Goal: Task Accomplishment & Management: Use online tool/utility

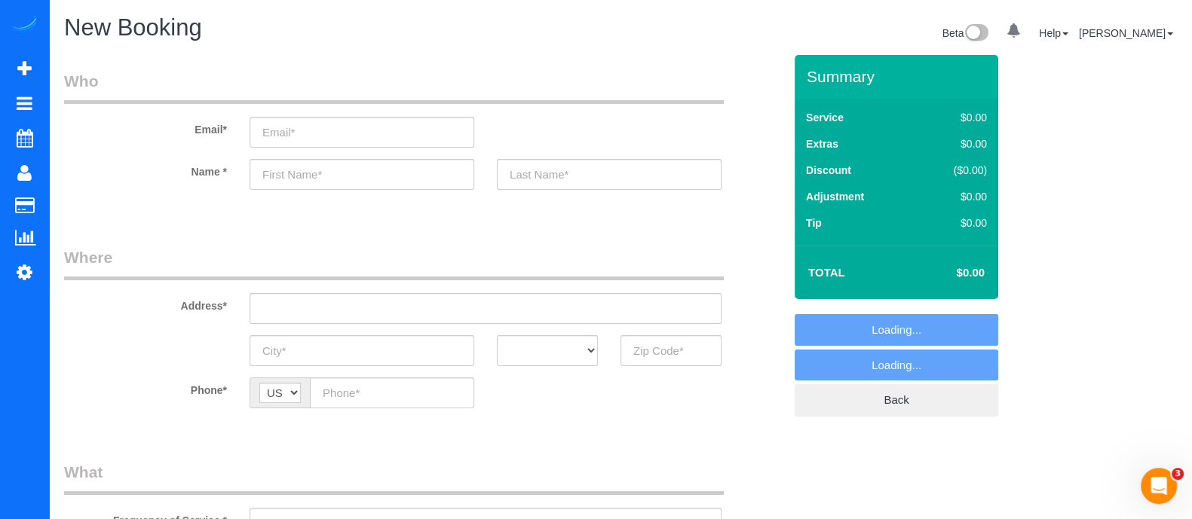
select select "object:8379"
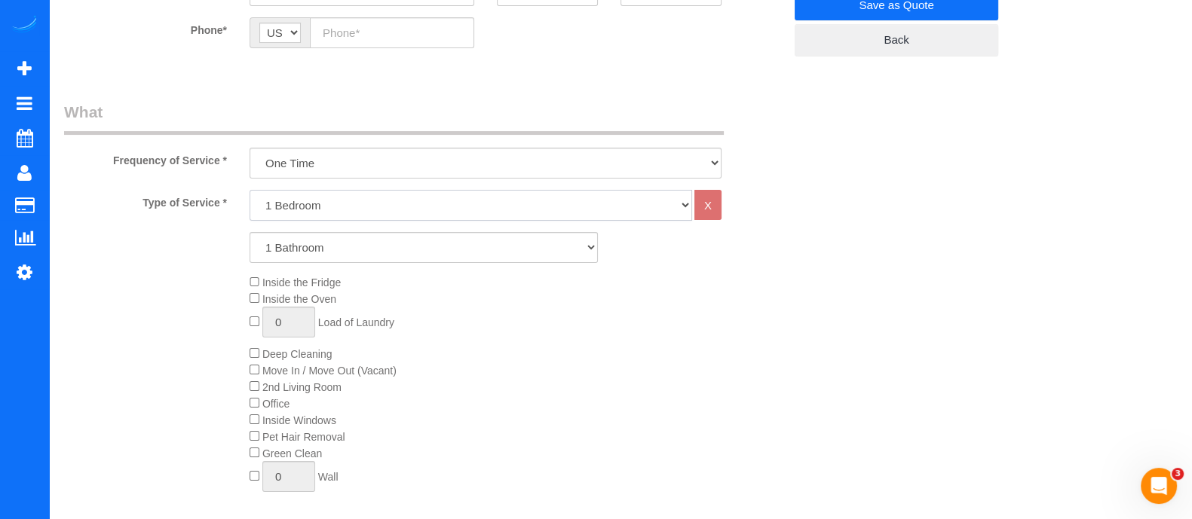
click at [410, 195] on select "1 Bedroom 2 Bedrooms 3 Bedrooms 4 Bedrooms 5 Bedrooms 6 Bedrooms" at bounding box center [470, 205] width 442 height 31
select select "2"
click at [249, 190] on select "1 Bedroom 2 Bedrooms 3 Bedrooms 4 Bedrooms 5 Bedrooms 6 Bedrooms" at bounding box center [470, 205] width 442 height 31
drag, startPoint x: 390, startPoint y: 219, endPoint x: 375, endPoint y: 245, distance: 29.4
click at [375, 245] on select "1 Bathroom 2 Bathrooms 3 Bathrooms 4 Bathrooms 5 Bathrooms 6 Bathrooms" at bounding box center [423, 247] width 348 height 31
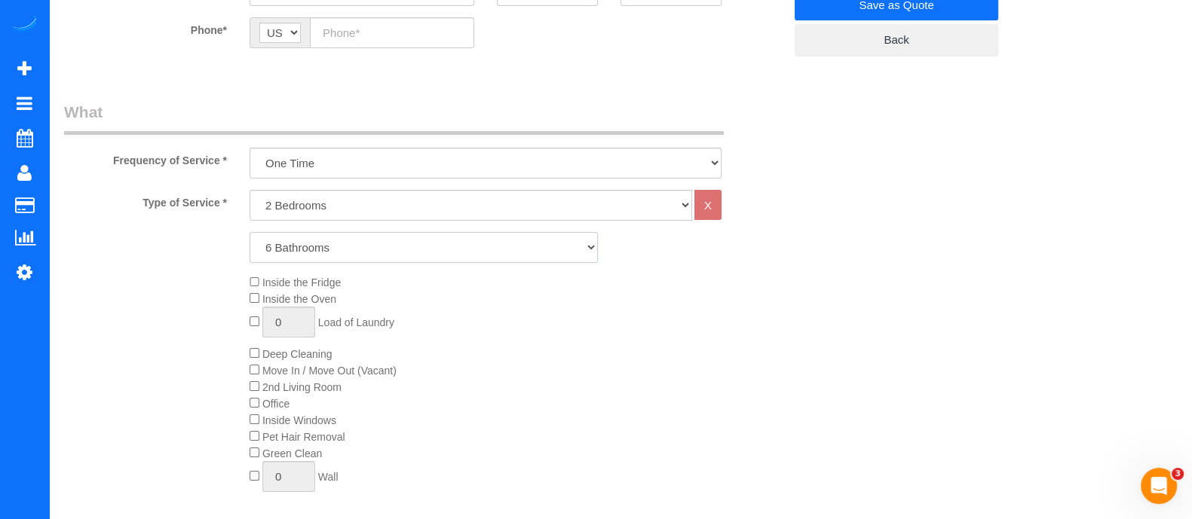
click at [249, 232] on select "1 Bathroom 2 Bathrooms 3 Bathrooms 4 Bathrooms 5 Bathrooms 6 Bathrooms" at bounding box center [423, 247] width 348 height 31
click at [373, 246] on select "1 Bathroom 2 Bathrooms 3 Bathrooms 4 Bathrooms 5 Bathrooms 6 Bathrooms" at bounding box center [423, 247] width 348 height 31
select select "1"
click at [249, 232] on select "1 Bathroom 2 Bathrooms 3 Bathrooms 4 Bathrooms 5 Bathrooms 6 Bathrooms" at bounding box center [423, 247] width 348 height 31
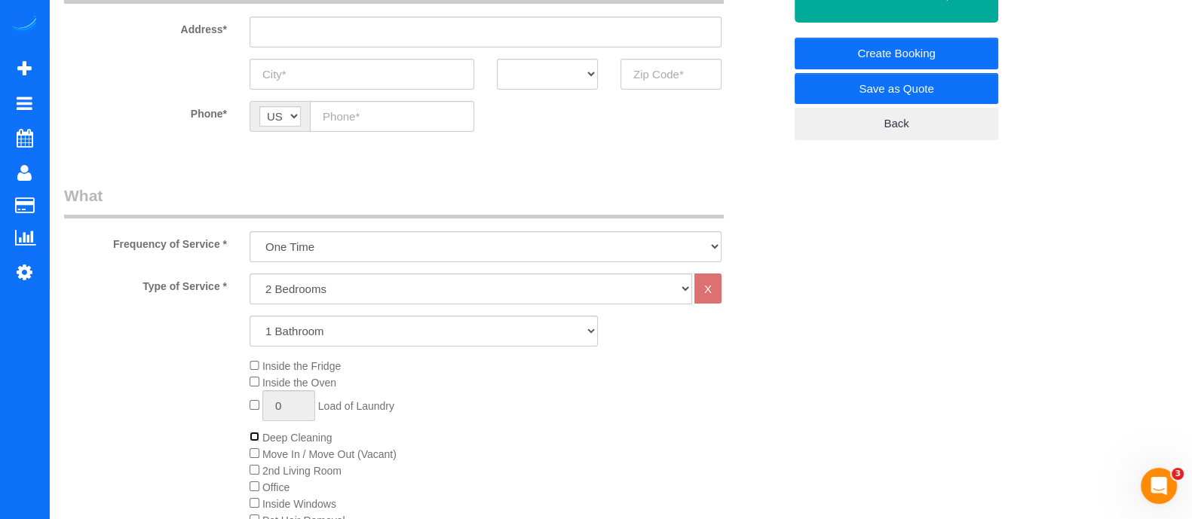
scroll to position [0, 0]
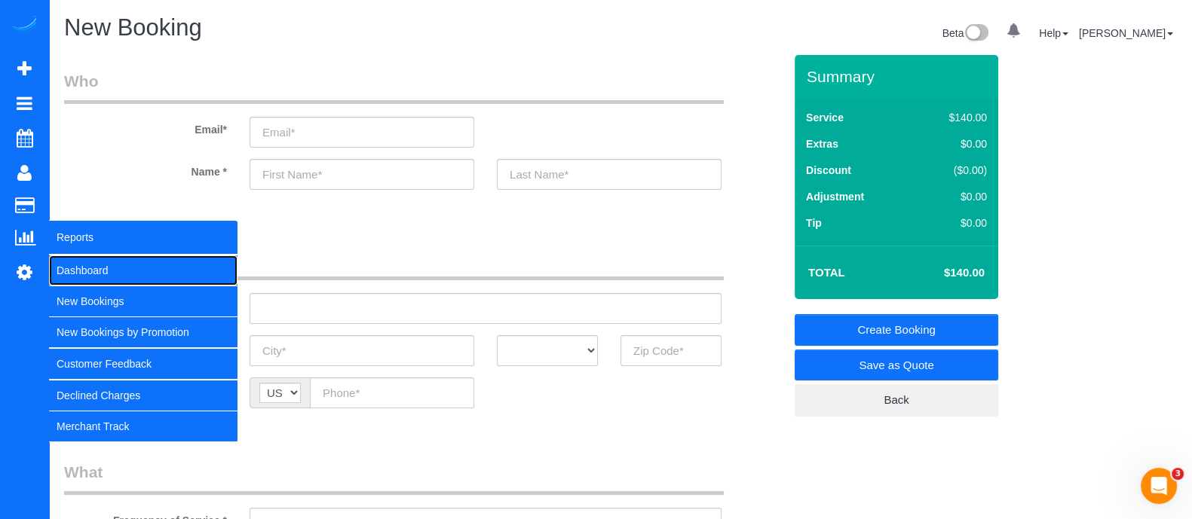
click at [115, 262] on link "Dashboard" at bounding box center [143, 271] width 188 height 30
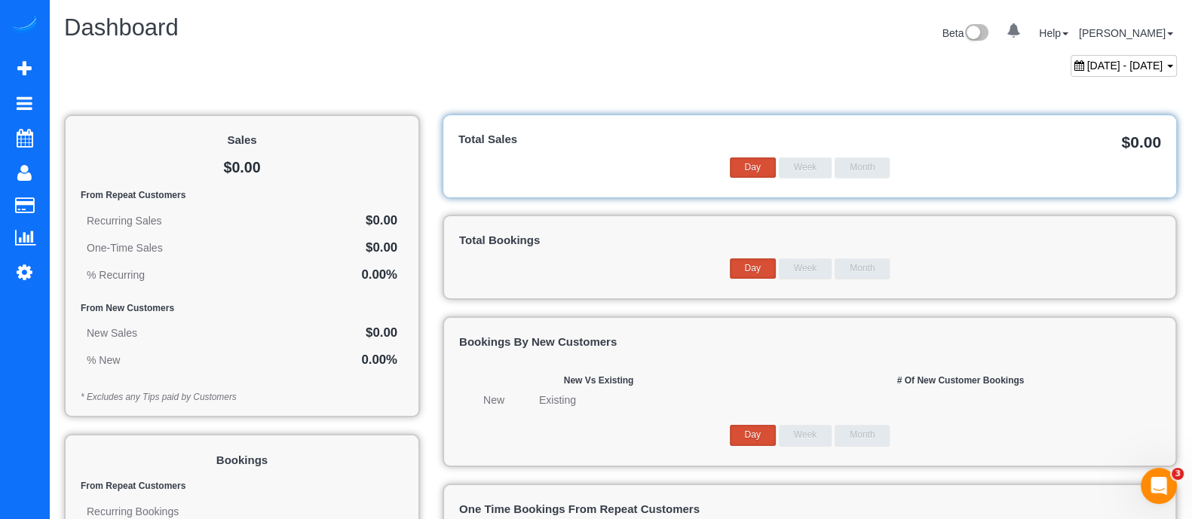
click at [1087, 60] on span "[DATE] - [DATE]" at bounding box center [1125, 66] width 76 height 12
type input "**********"
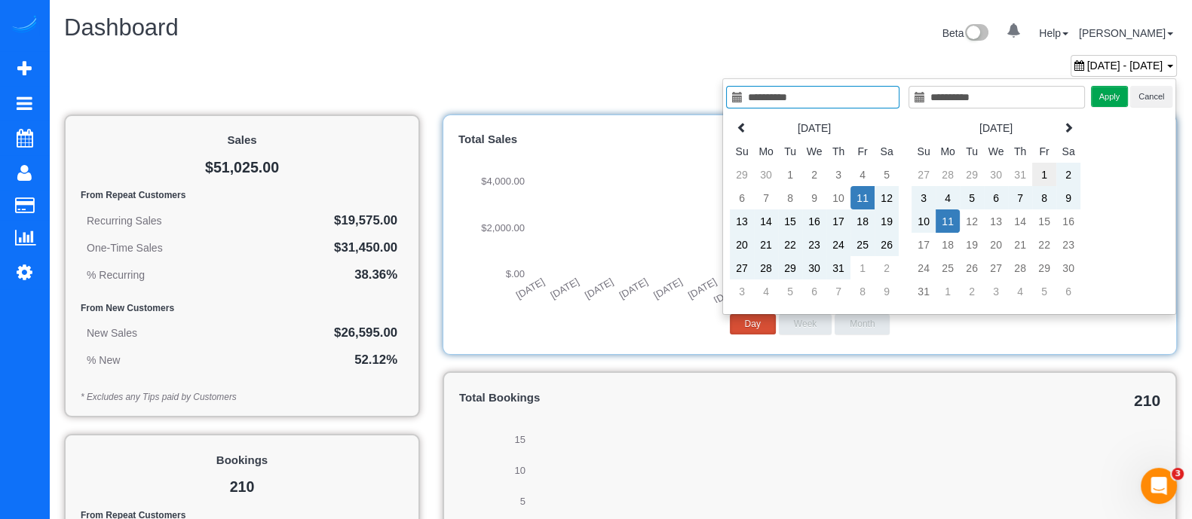
type input "**********"
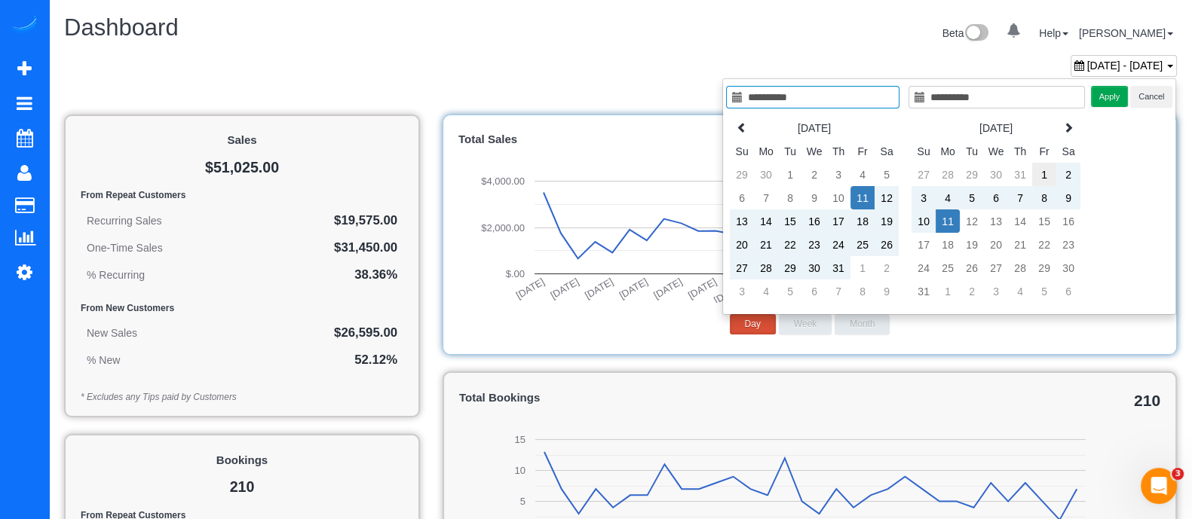
click at [1046, 171] on td "1" at bounding box center [1044, 174] width 24 height 23
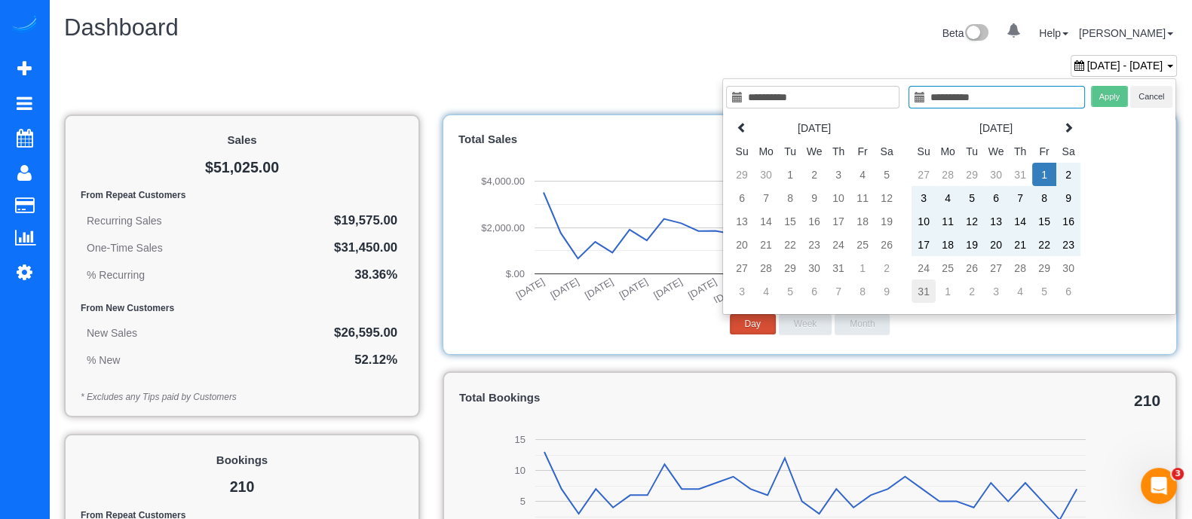
type input "**********"
click at [926, 288] on td "31" at bounding box center [923, 291] width 24 height 23
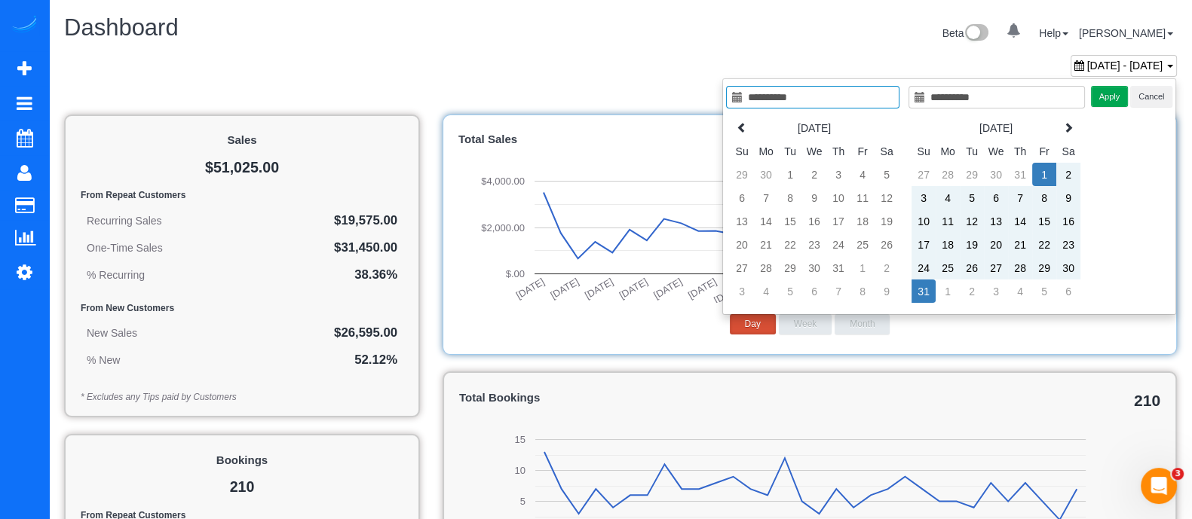
type input "**********"
click at [1117, 103] on button "Apply" at bounding box center [1110, 97] width 38 height 22
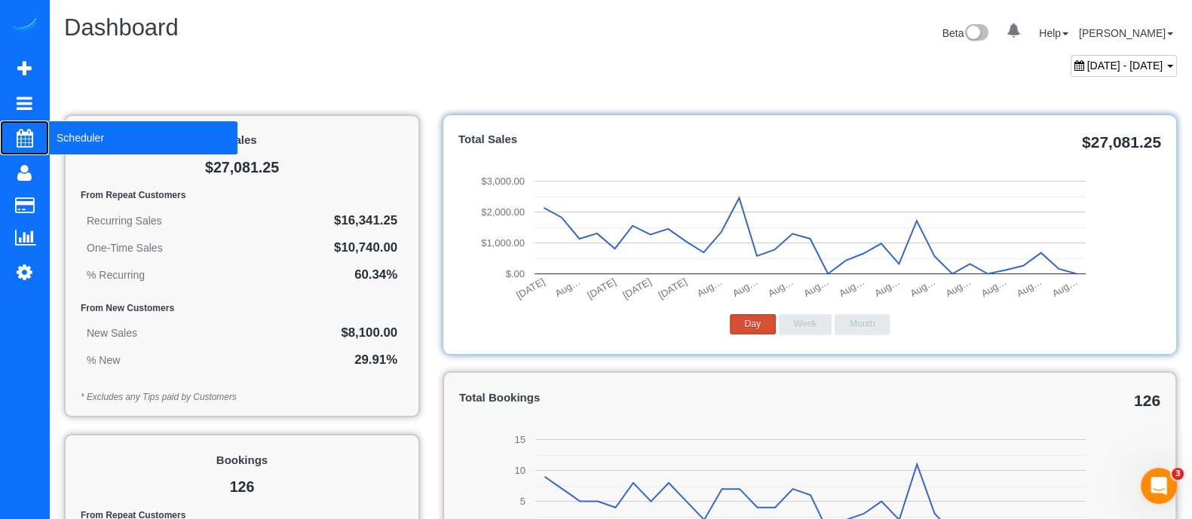
click at [69, 141] on span "Scheduler" at bounding box center [143, 138] width 188 height 35
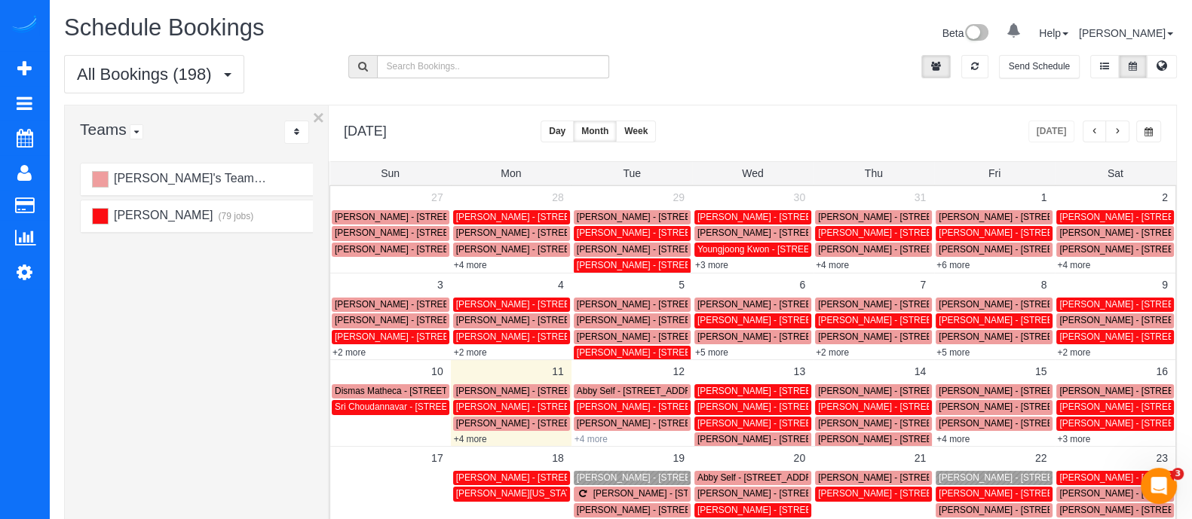
click at [594, 440] on link "+4 more" at bounding box center [590, 439] width 33 height 11
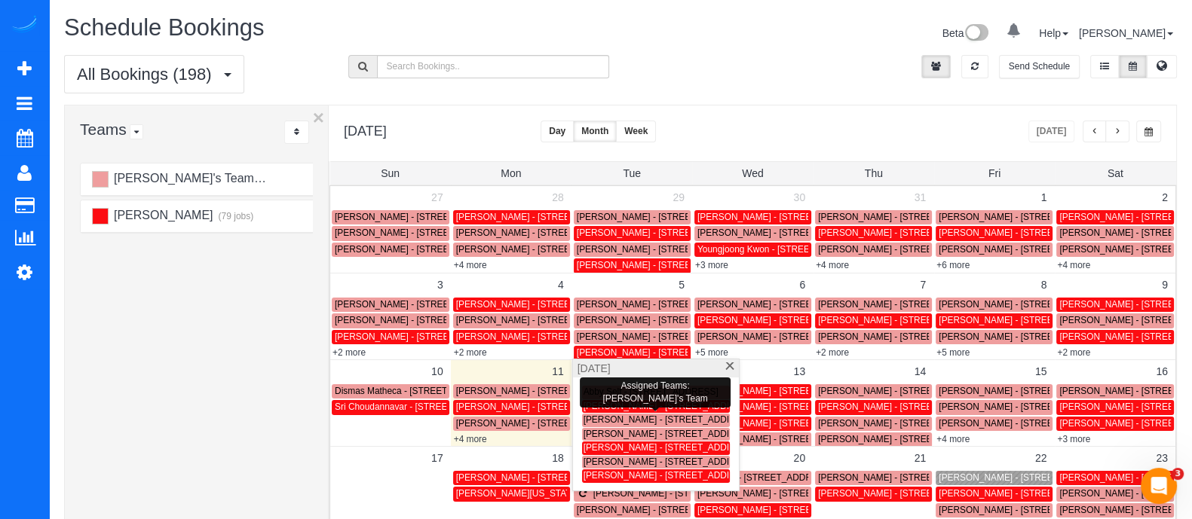
click at [613, 415] on span "[PERSON_NAME] - [STREET_ADDRESS] Se, Marietta, GA 30067" at bounding box center [716, 420] width 266 height 11
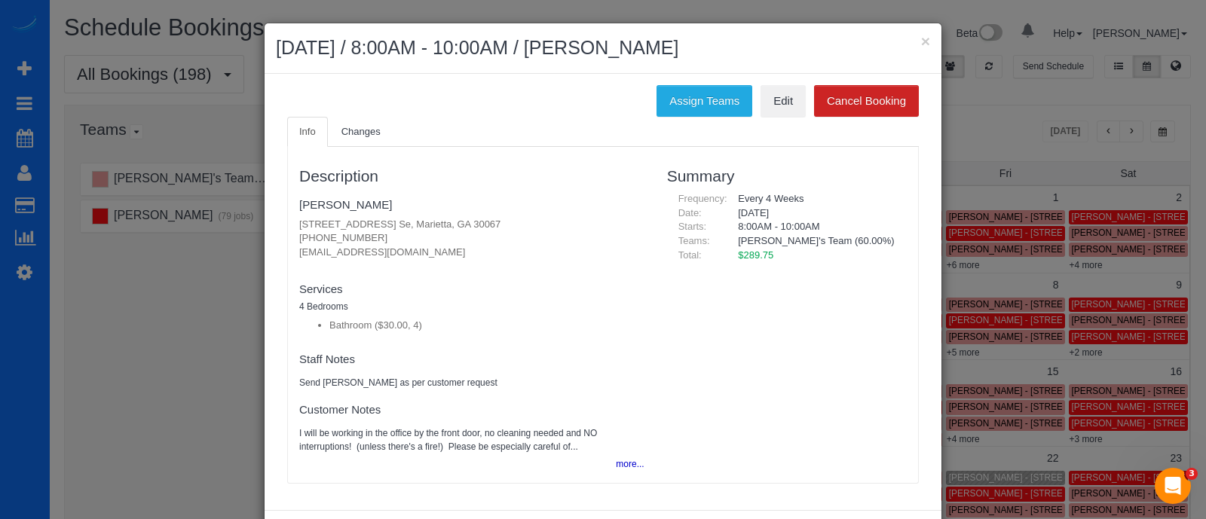
drag, startPoint x: 370, startPoint y: 237, endPoint x: 289, endPoint y: 240, distance: 80.7
click at [289, 240] on div "Description [PERSON_NAME] [STREET_ADDRESS] Se, Marietta, GA 30067 [PHONE_NUMBER…" at bounding box center [472, 315] width 368 height 321
copy p "[PHONE_NUMBER]"
click at [921, 35] on button "×" at bounding box center [925, 41] width 9 height 16
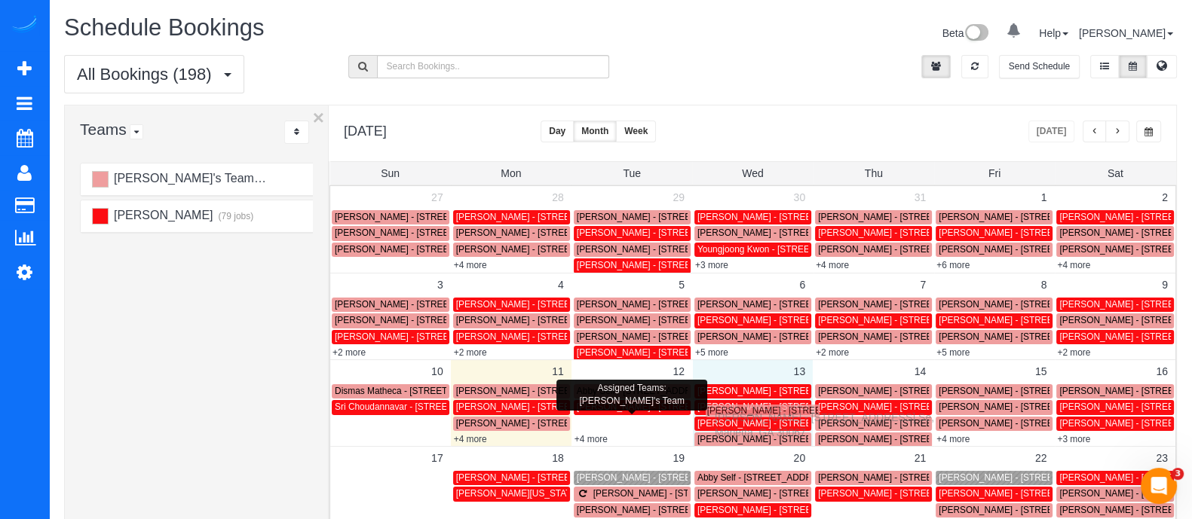
drag, startPoint x: 589, startPoint y: 427, endPoint x: 721, endPoint y: 415, distance: 133.1
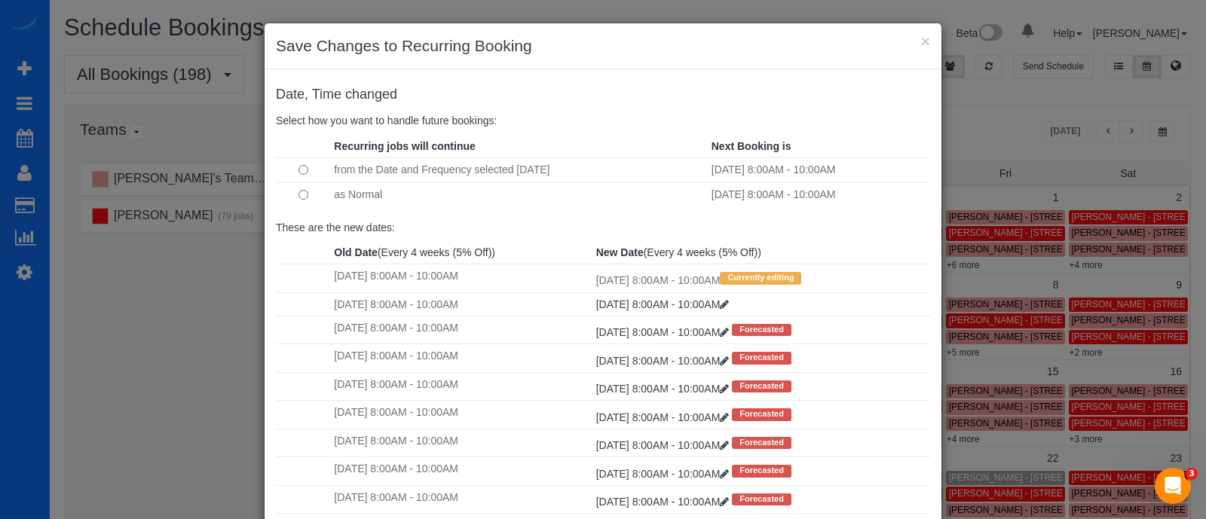
scroll to position [155, 0]
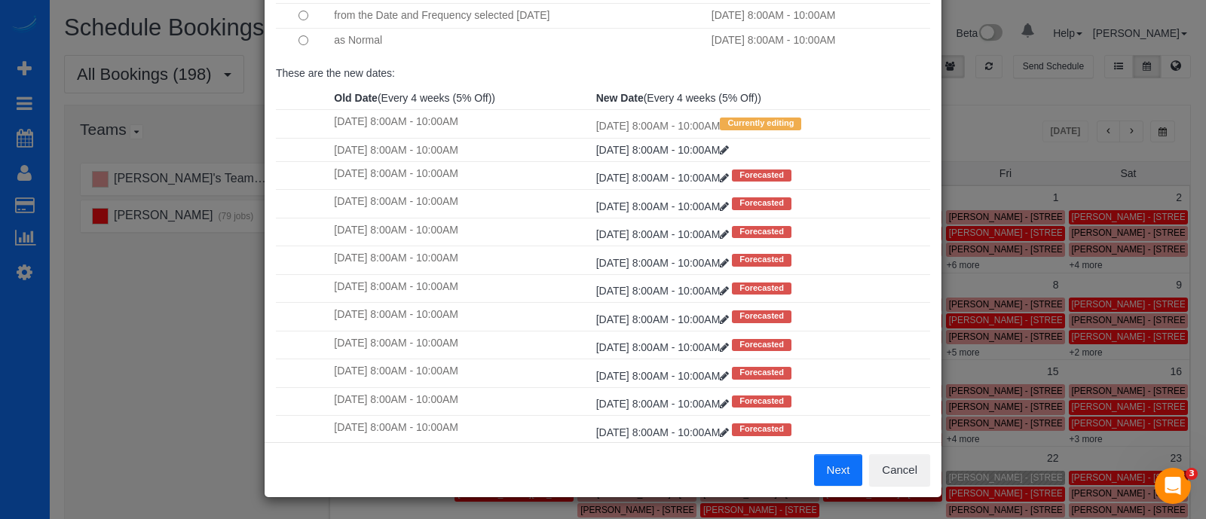
click at [829, 463] on button "Next" at bounding box center [838, 470] width 49 height 32
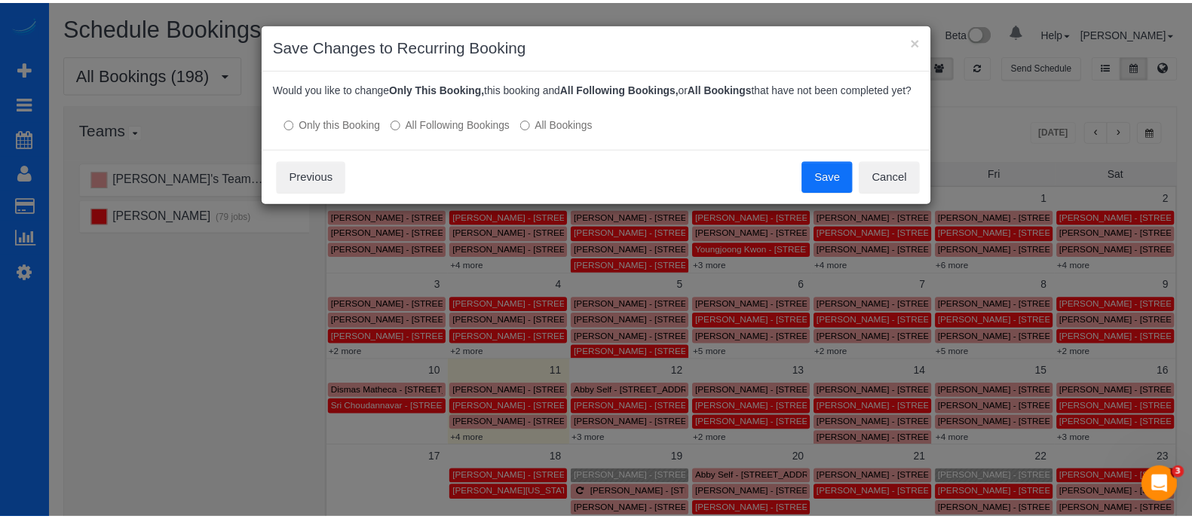
scroll to position [0, 0]
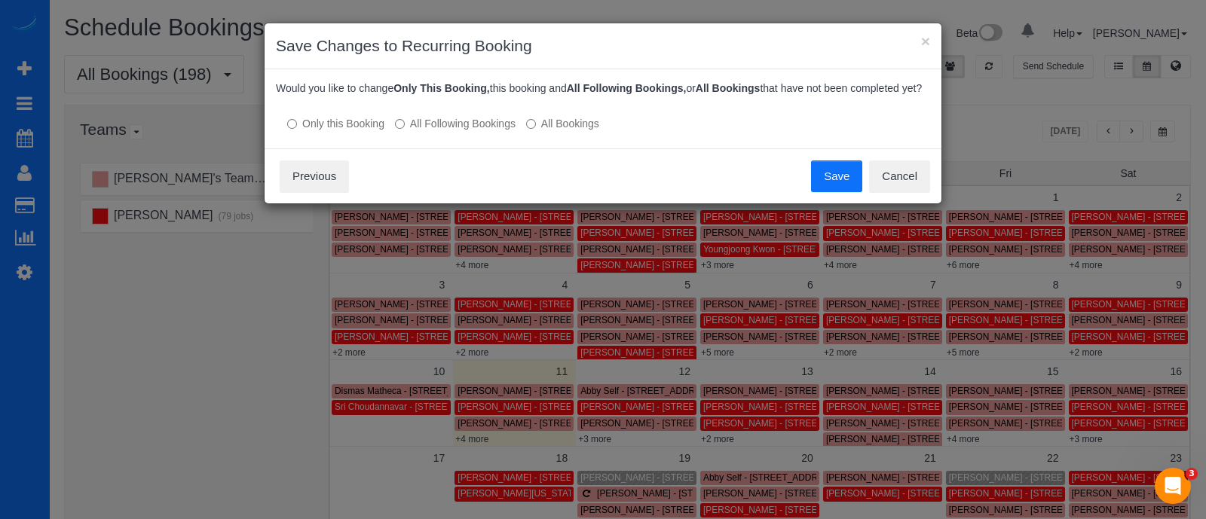
click at [824, 174] on button "Save" at bounding box center [836, 177] width 51 height 32
